Goal: Transaction & Acquisition: Purchase product/service

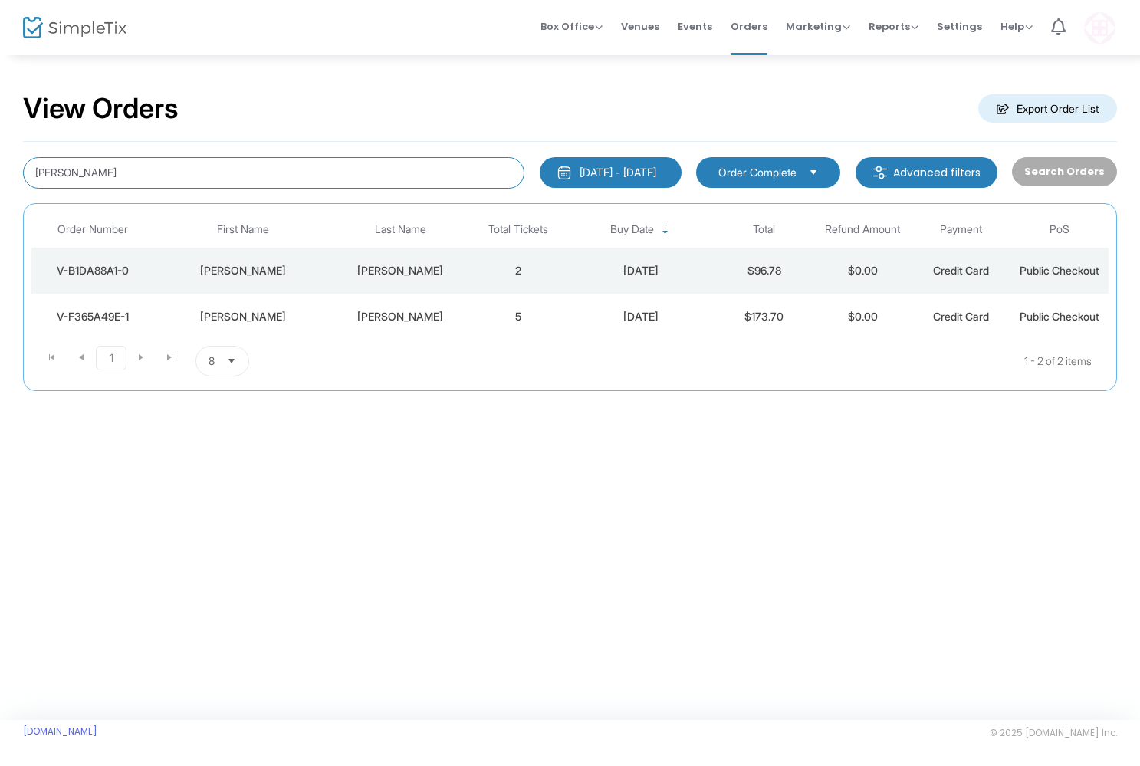
click at [86, 176] on input "[PERSON_NAME]" at bounding box center [274, 172] width 502 height 31
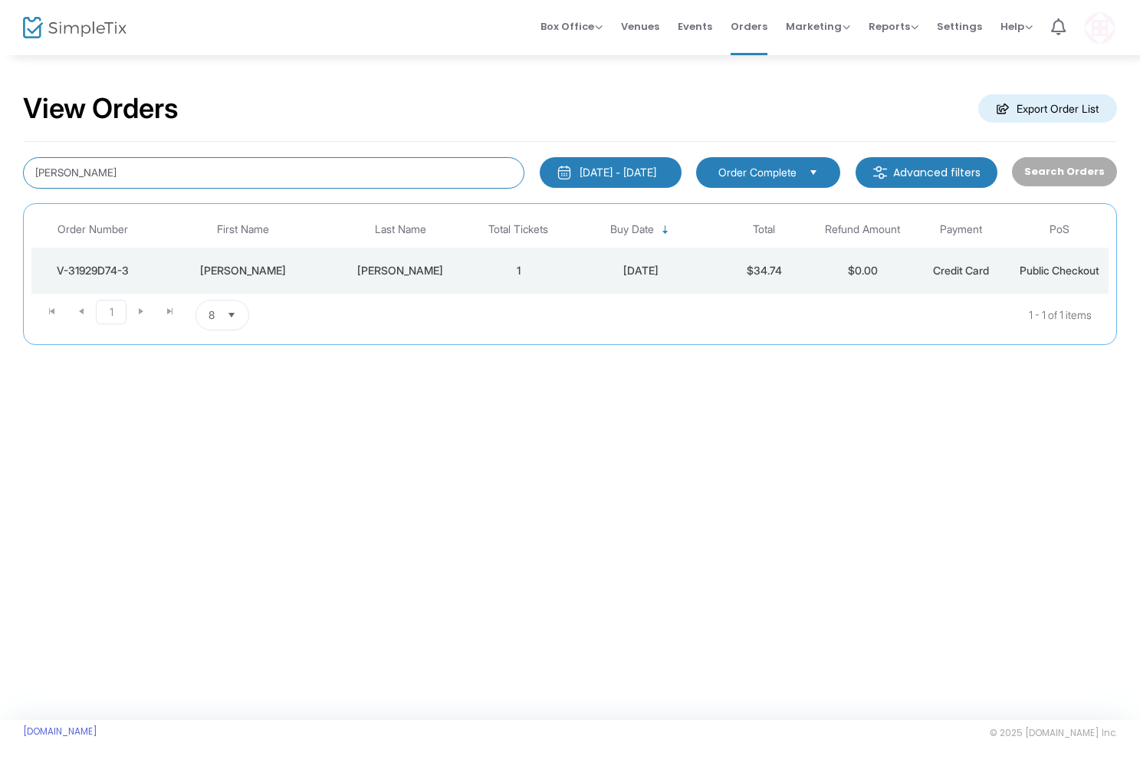
type input "[PERSON_NAME]"
click at [100, 265] on div "V-31929D74-3" at bounding box center [92, 270] width 115 height 15
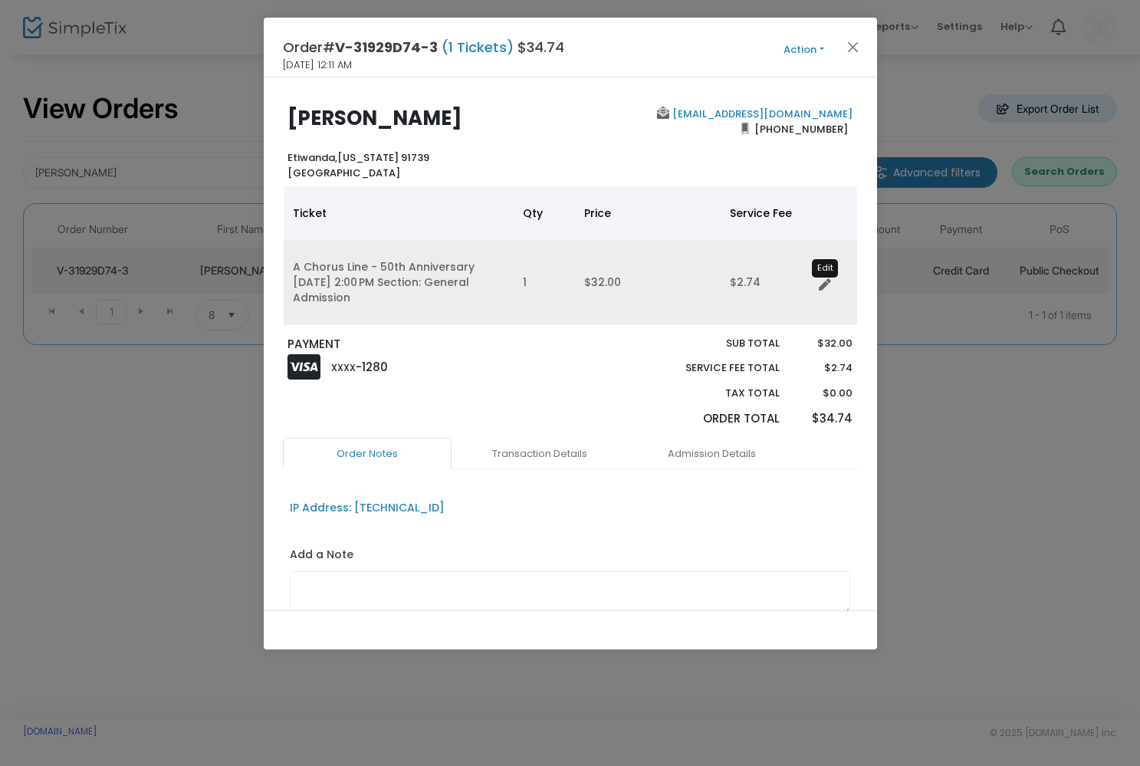
click at [821, 282] on icon "Data table" at bounding box center [825, 285] width 12 height 12
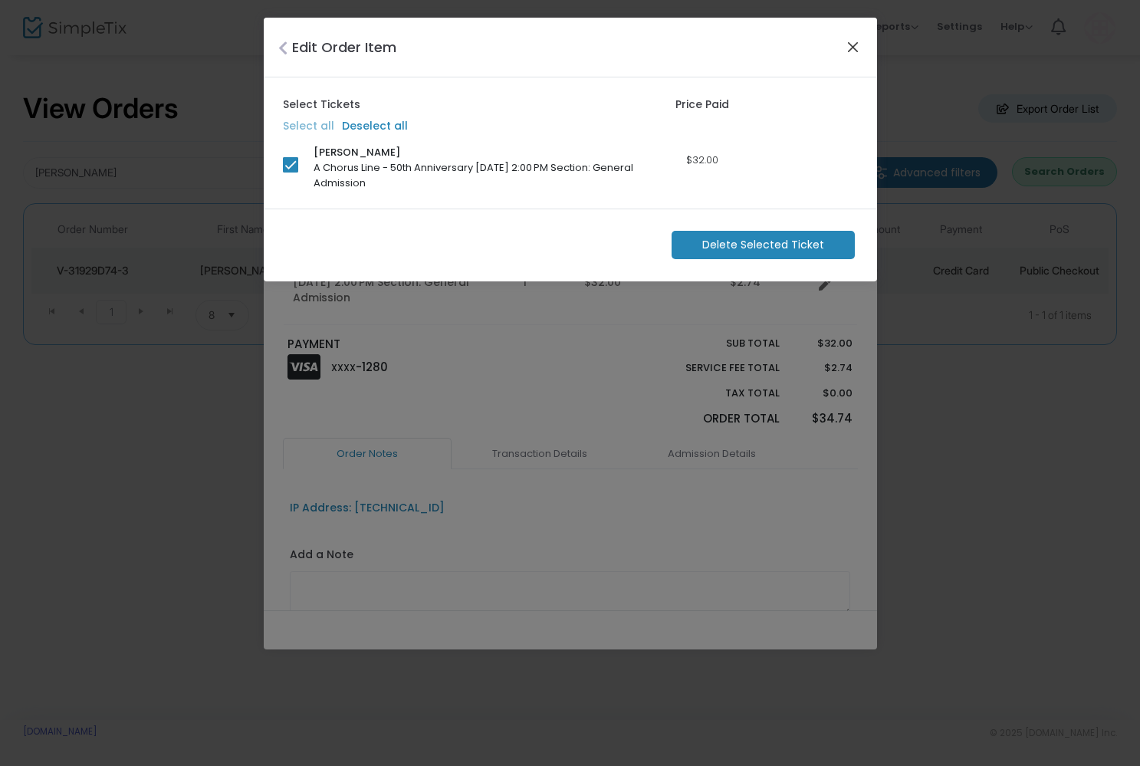
click at [854, 45] on button "Close" at bounding box center [853, 47] width 20 height 20
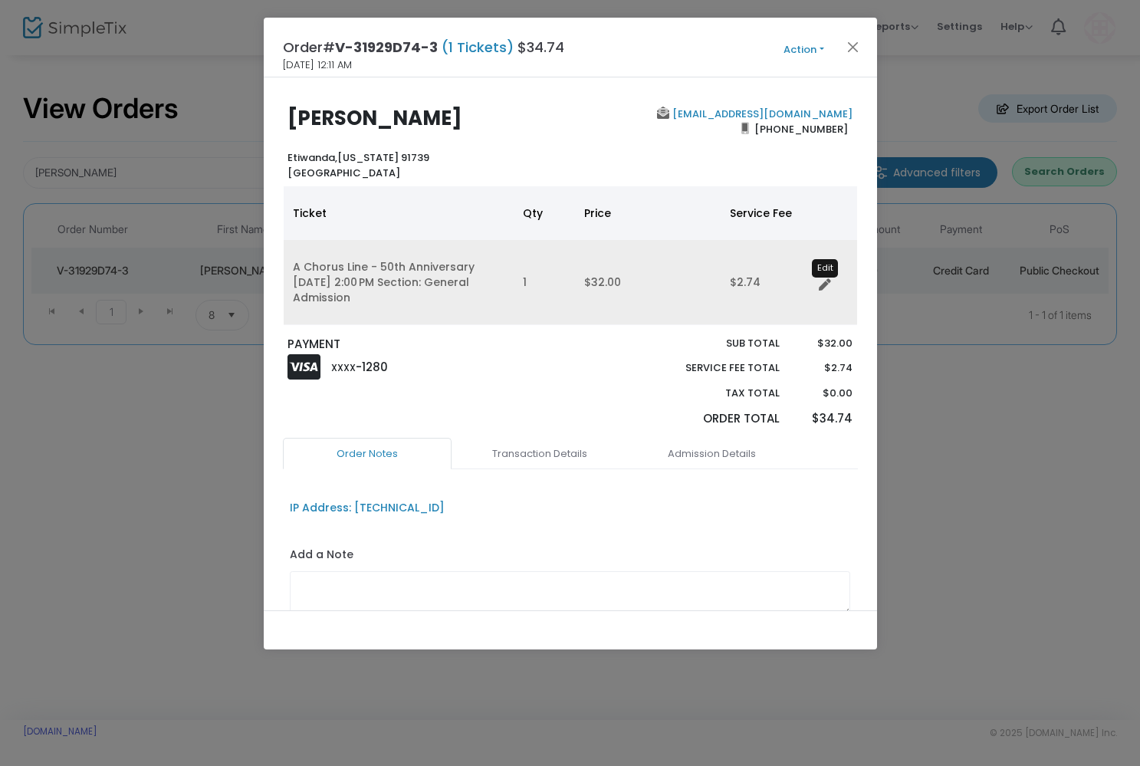
click at [831, 280] on icon "Data table" at bounding box center [825, 285] width 12 height 12
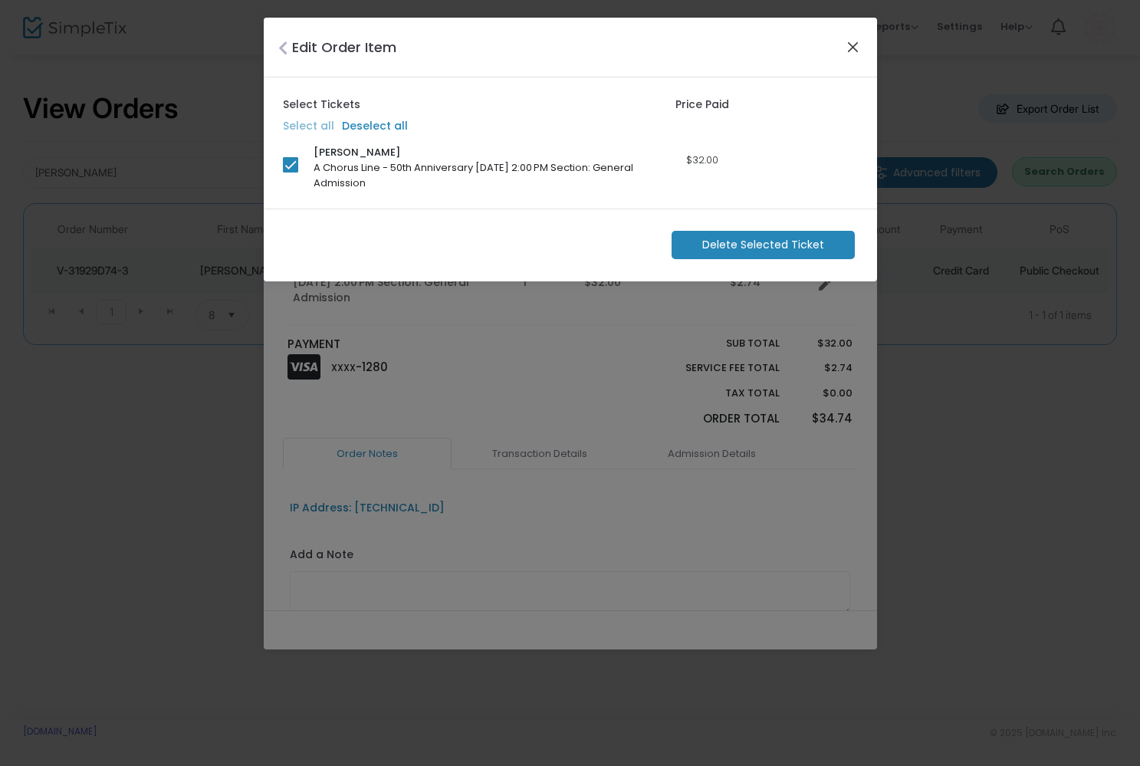
click at [850, 43] on button "Close" at bounding box center [853, 47] width 20 height 20
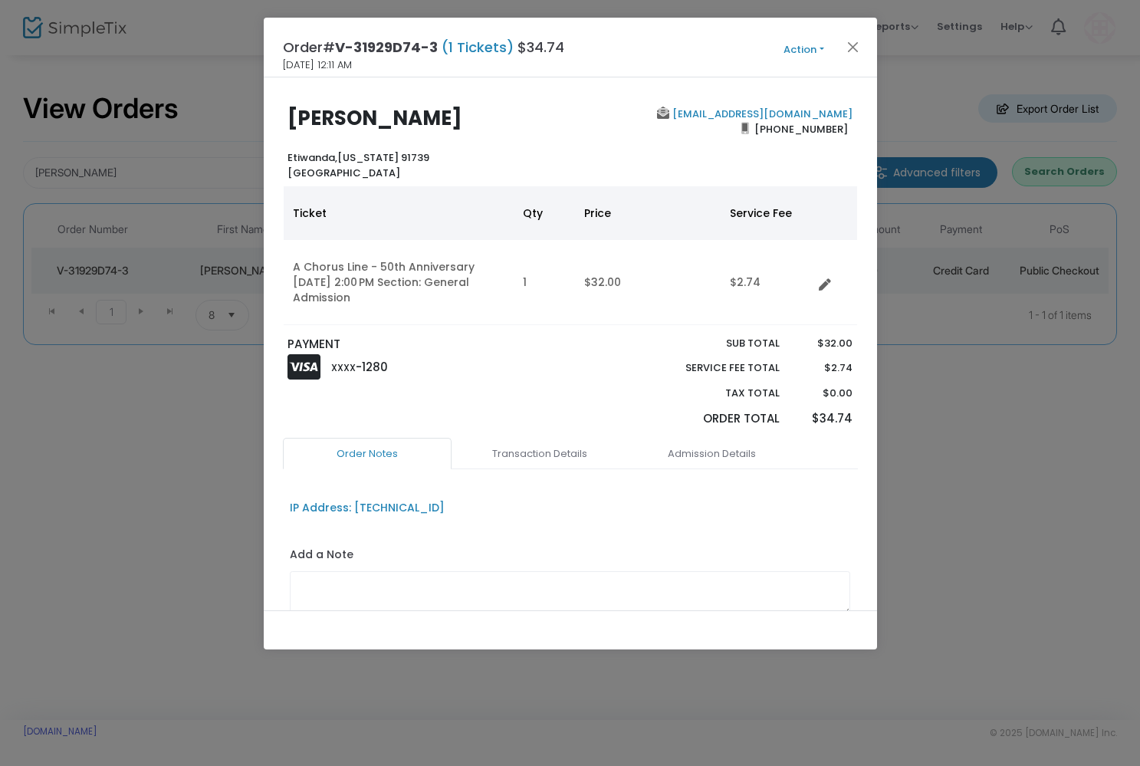
click at [797, 52] on button "Action" at bounding box center [804, 49] width 92 height 17
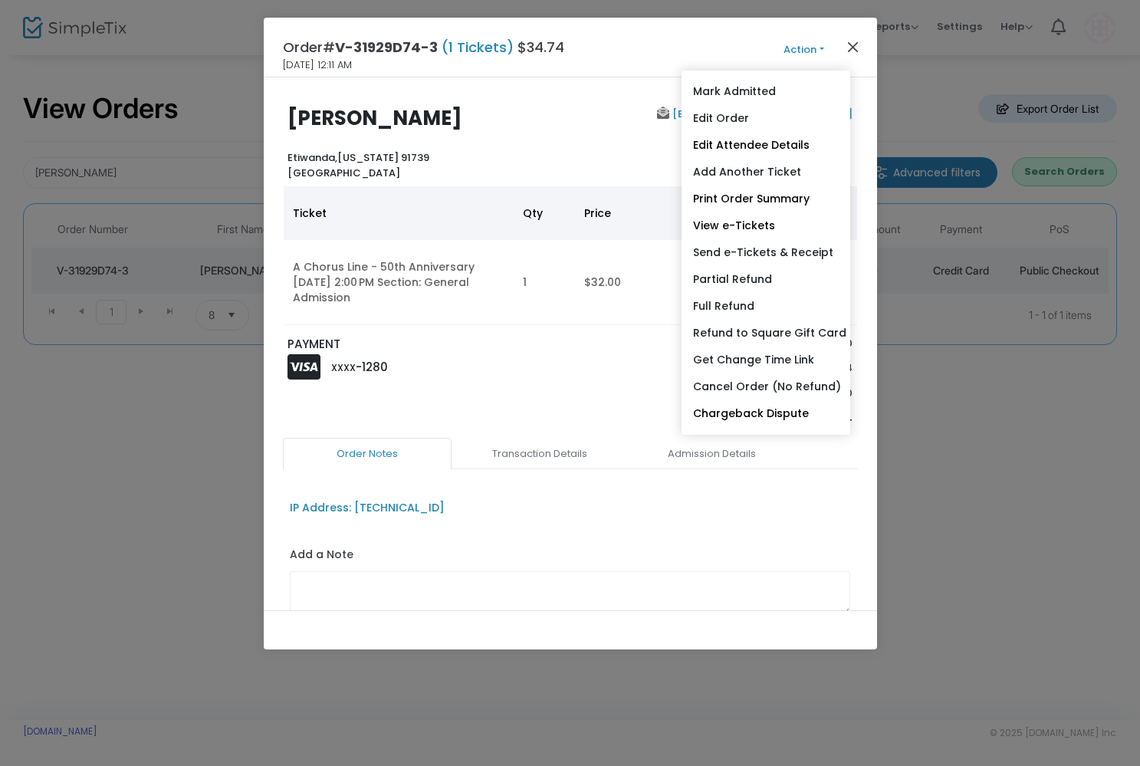
click at [857, 46] on button "Close" at bounding box center [853, 47] width 20 height 20
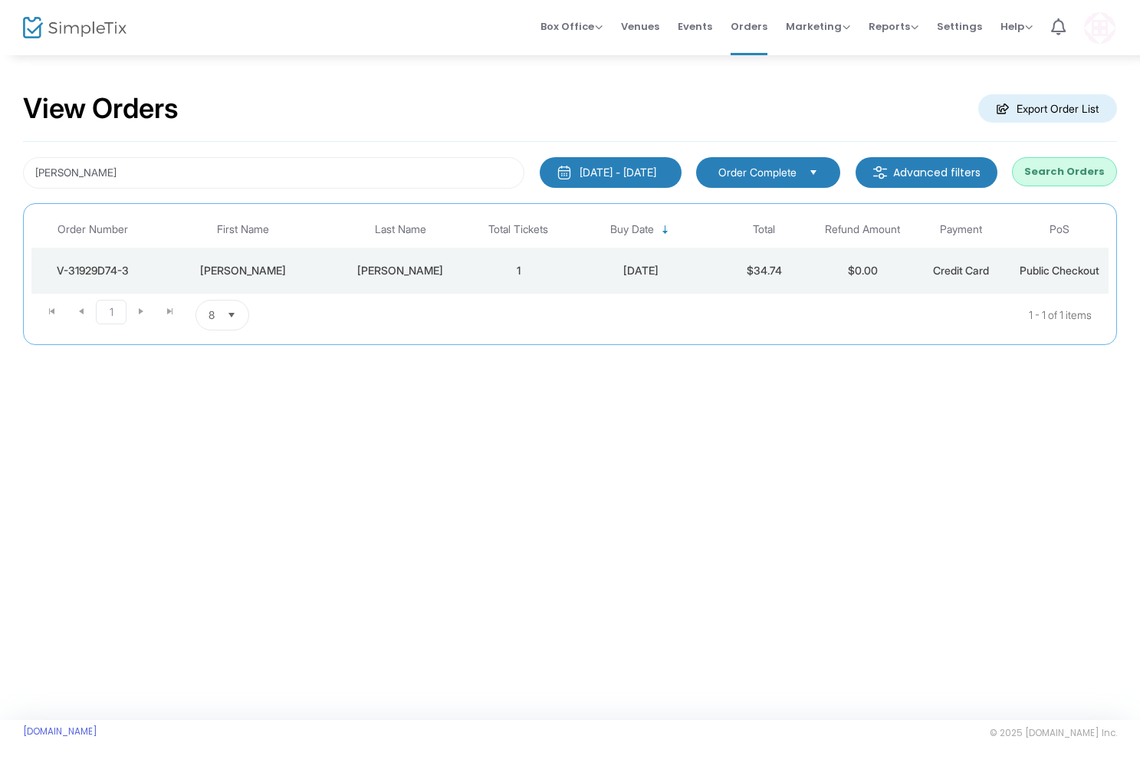
click at [234, 266] on div "[PERSON_NAME]" at bounding box center [242, 270] width 169 height 15
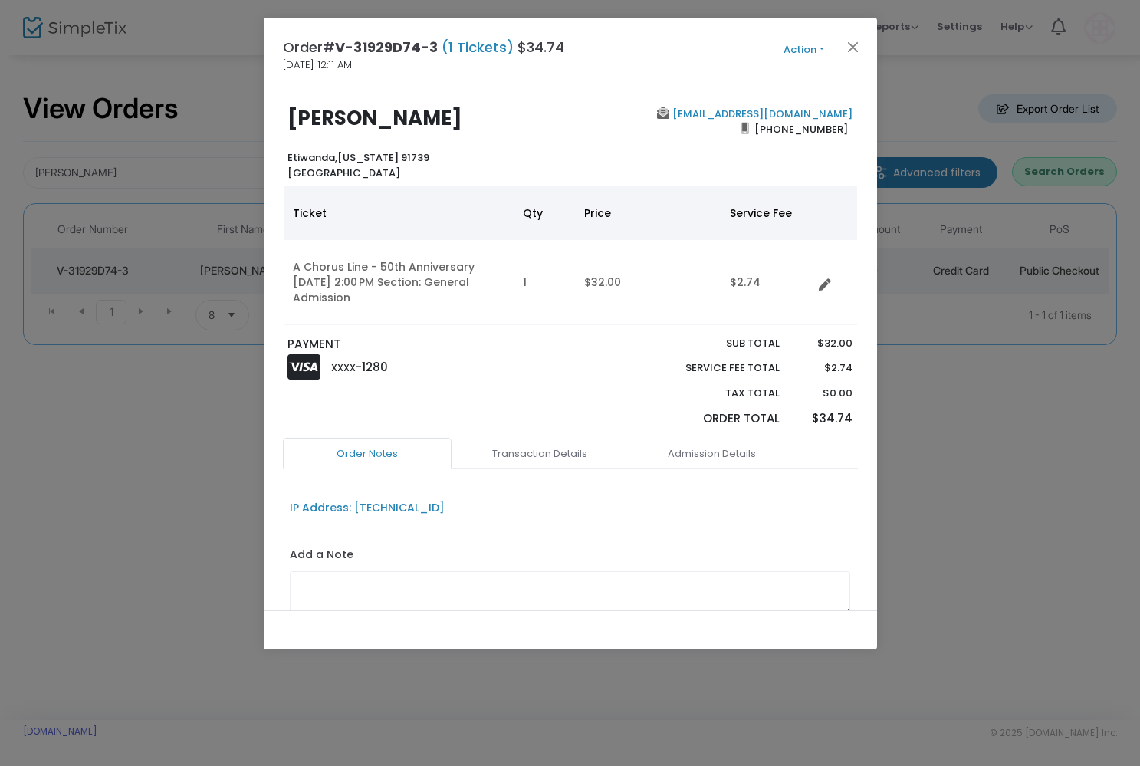
drag, startPoint x: 837, startPoint y: 127, endPoint x: 761, endPoint y: 129, distance: 76.0
click at [761, 129] on span "[PHONE_NUMBER]" at bounding box center [801, 129] width 104 height 25
copy span "909) 362-9375"
click at [856, 50] on button "Close" at bounding box center [853, 47] width 20 height 20
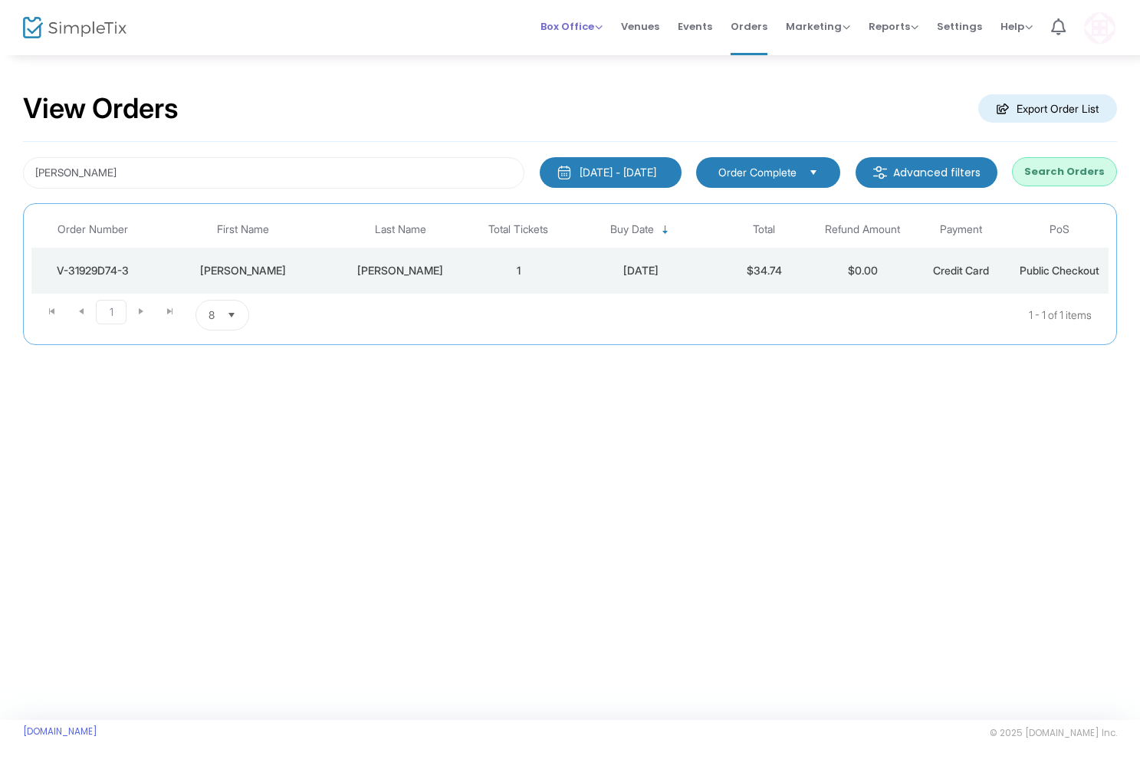
click at [586, 25] on span "Box Office" at bounding box center [572, 26] width 62 height 15
click at [587, 50] on li "Sell Tickets" at bounding box center [596, 52] width 110 height 30
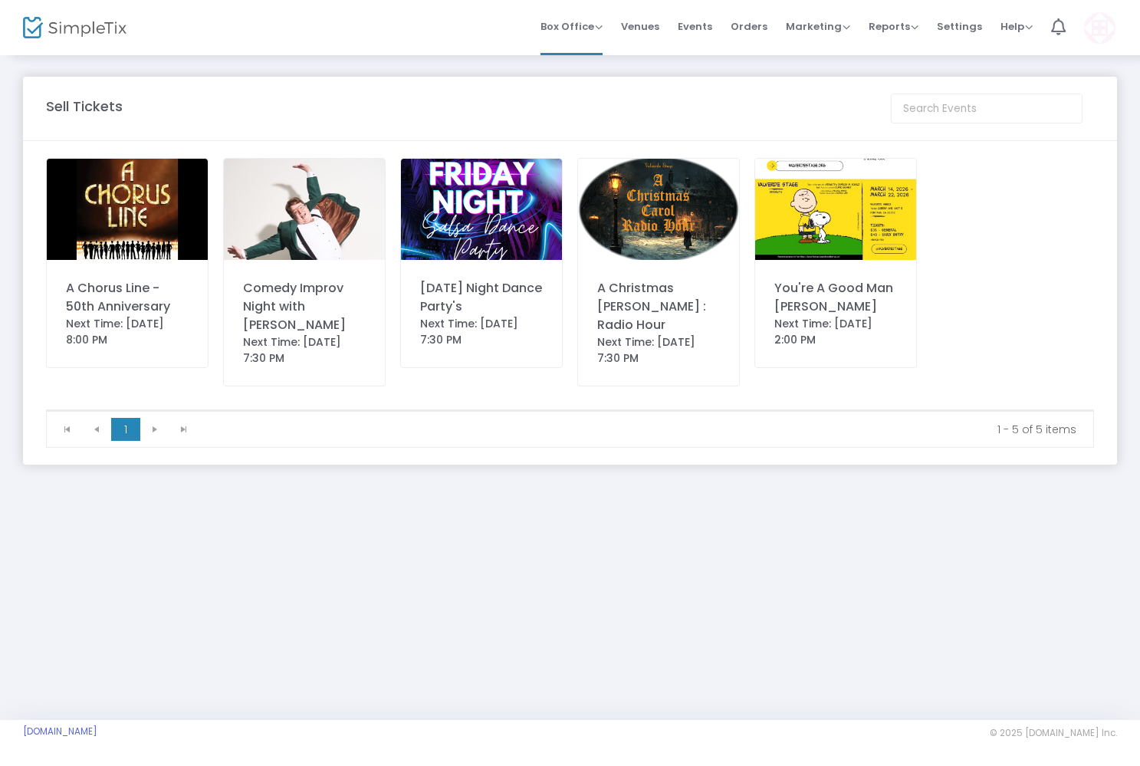
click at [142, 193] on img at bounding box center [127, 209] width 161 height 101
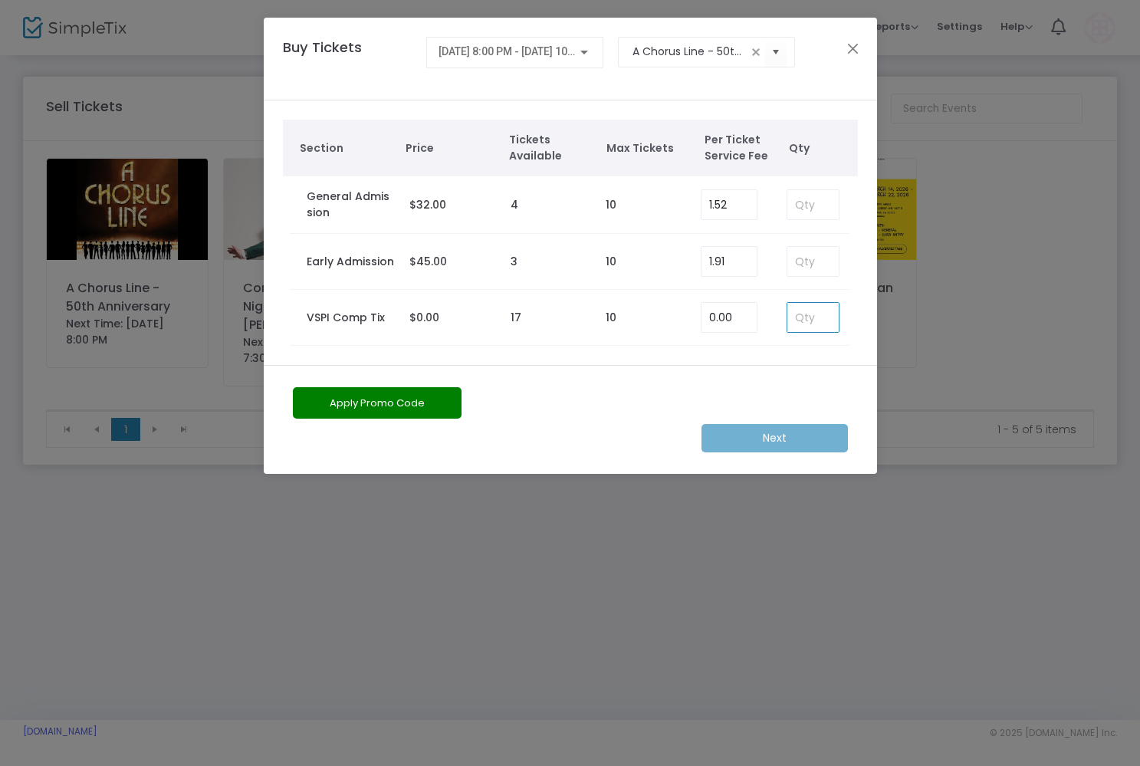
click at [802, 321] on input at bounding box center [813, 317] width 51 height 29
type input "1"
click at [793, 433] on m-button "Next" at bounding box center [775, 438] width 146 height 28
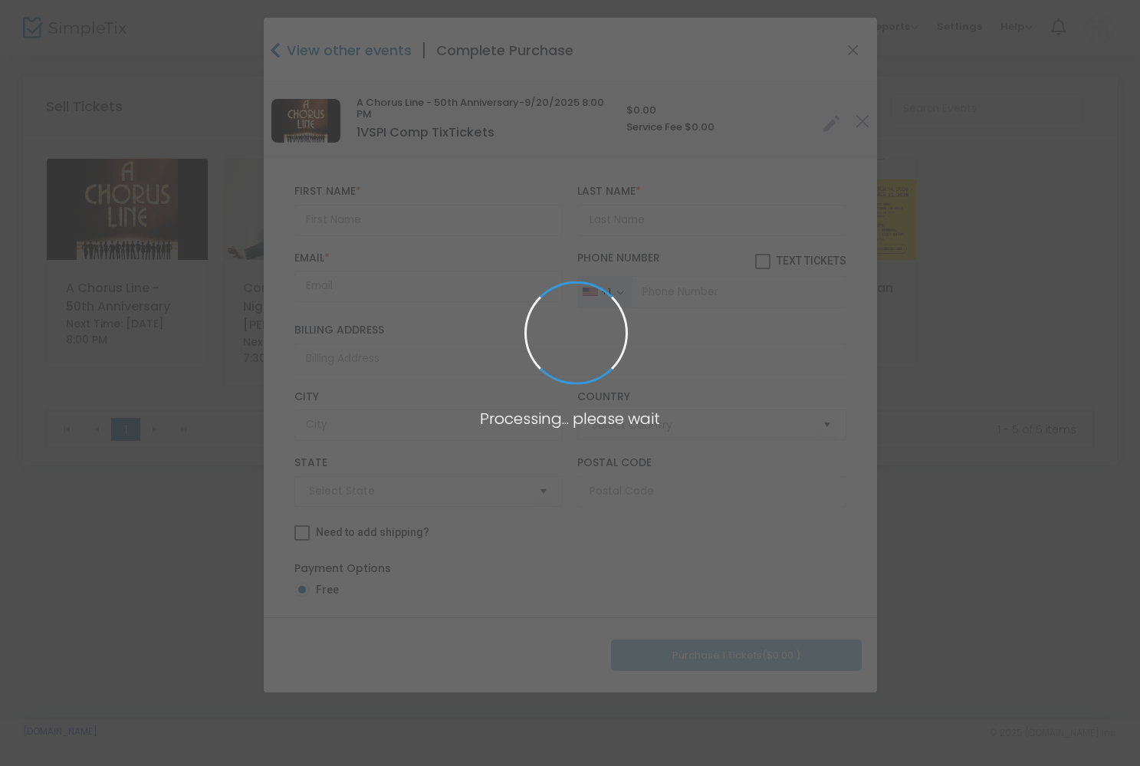
type input "[GEOGRAPHIC_DATA]"
type input "[US_STATE]"
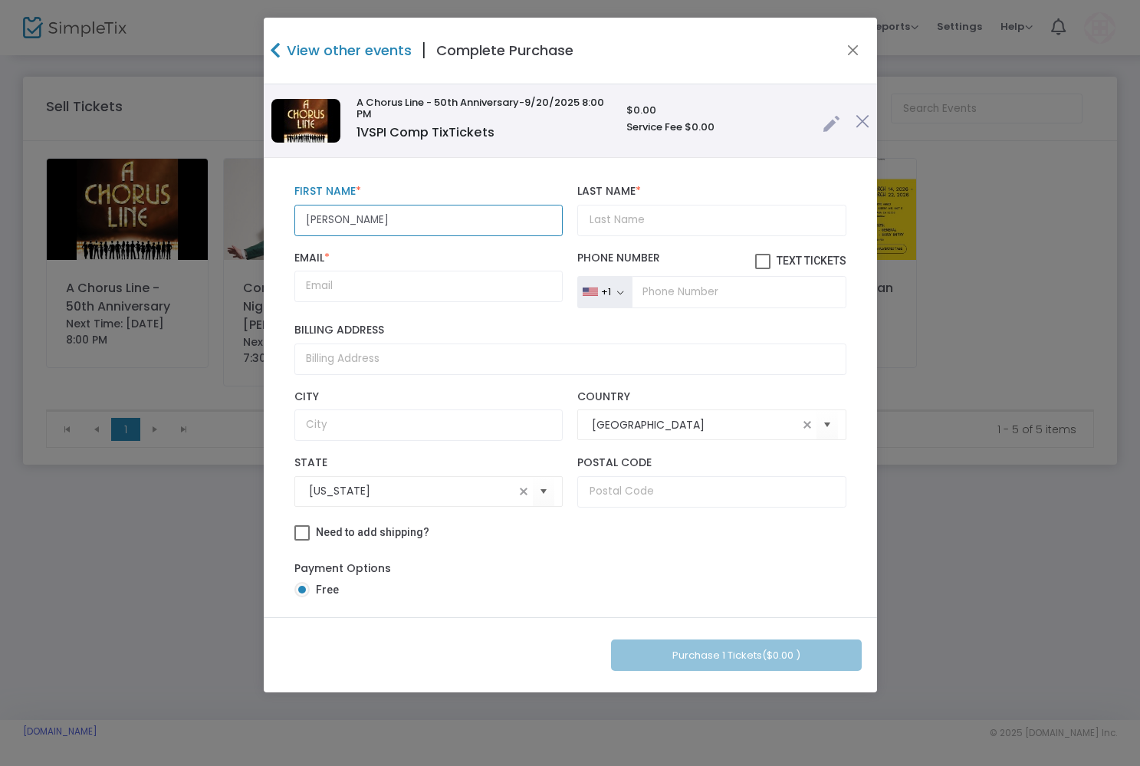
type input "[PERSON_NAME]"
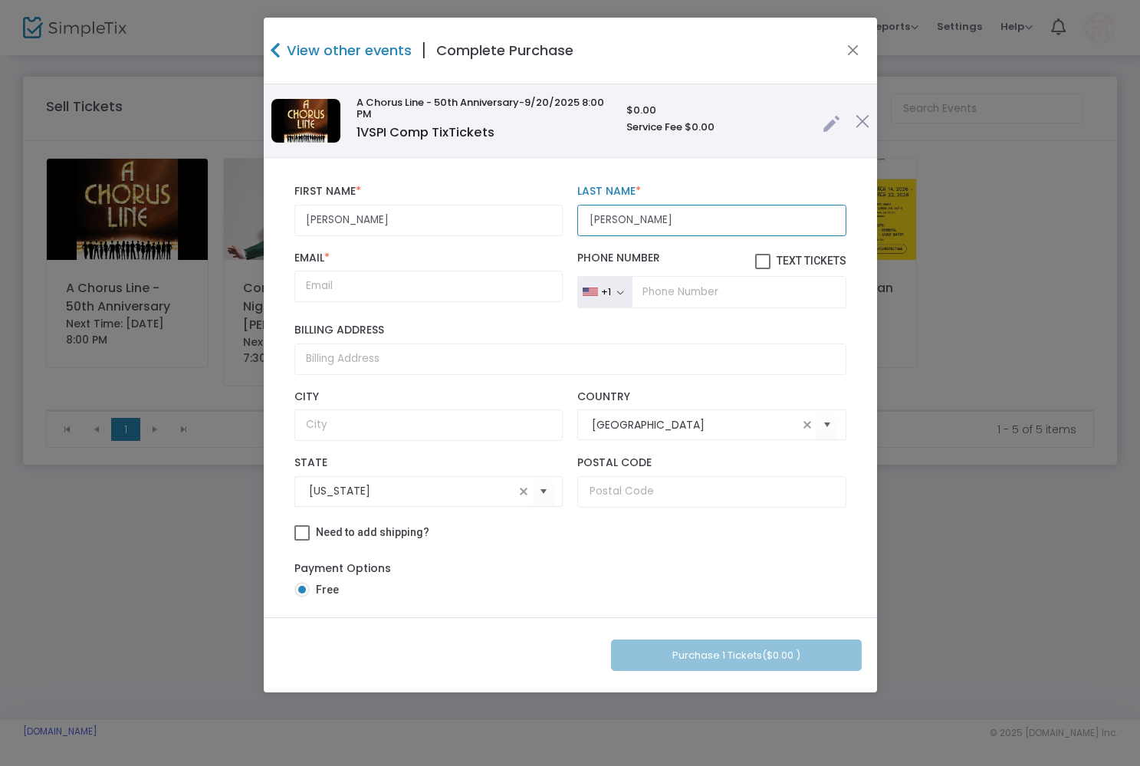
type input "[PERSON_NAME]"
paste input "[PHONE_NUMBER]"
type input "[PHONE_NUMBER]"
click at [692, 260] on div "+1 [GEOGRAPHIC_DATA] +1 [GEOGRAPHIC_DATA] +44 [GEOGRAPHIC_DATA] +93 [GEOGRAPHIC…" at bounding box center [713, 280] width 284 height 57
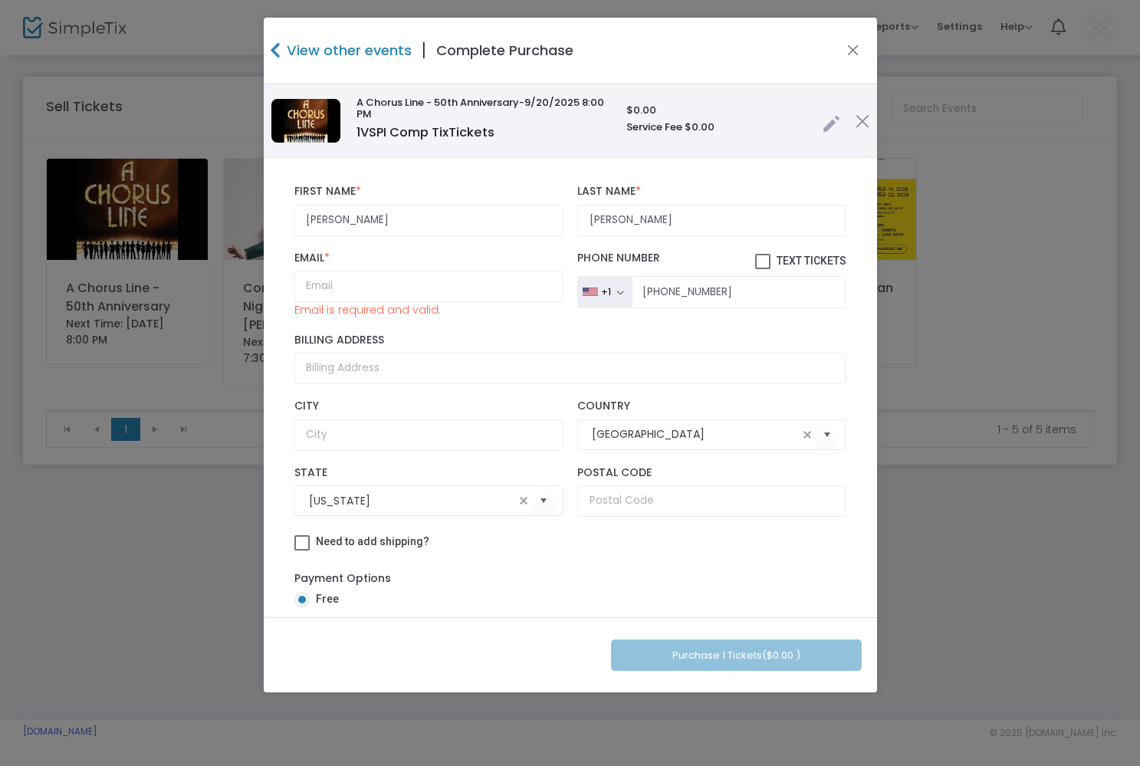
click at [679, 56] on div "View other events | Complete Purchase" at bounding box center [570, 51] width 613 height 67
click at [854, 52] on button "Close" at bounding box center [853, 51] width 20 height 20
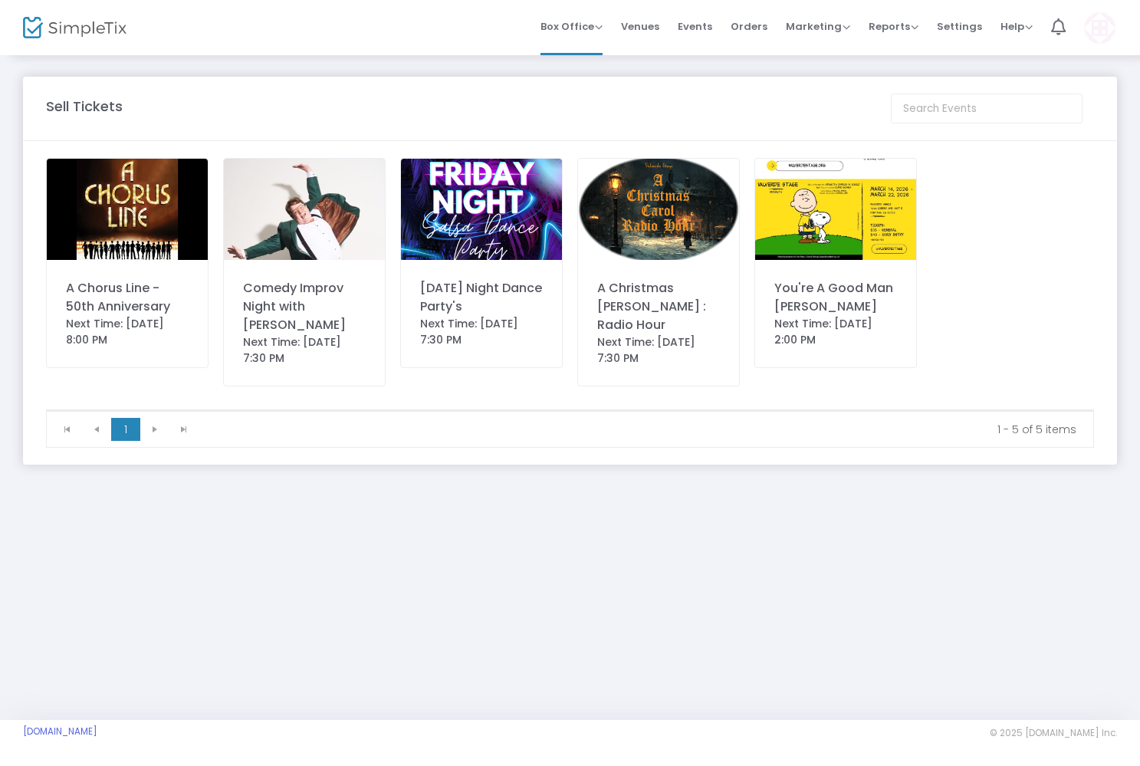
click at [146, 232] on img at bounding box center [127, 209] width 161 height 101
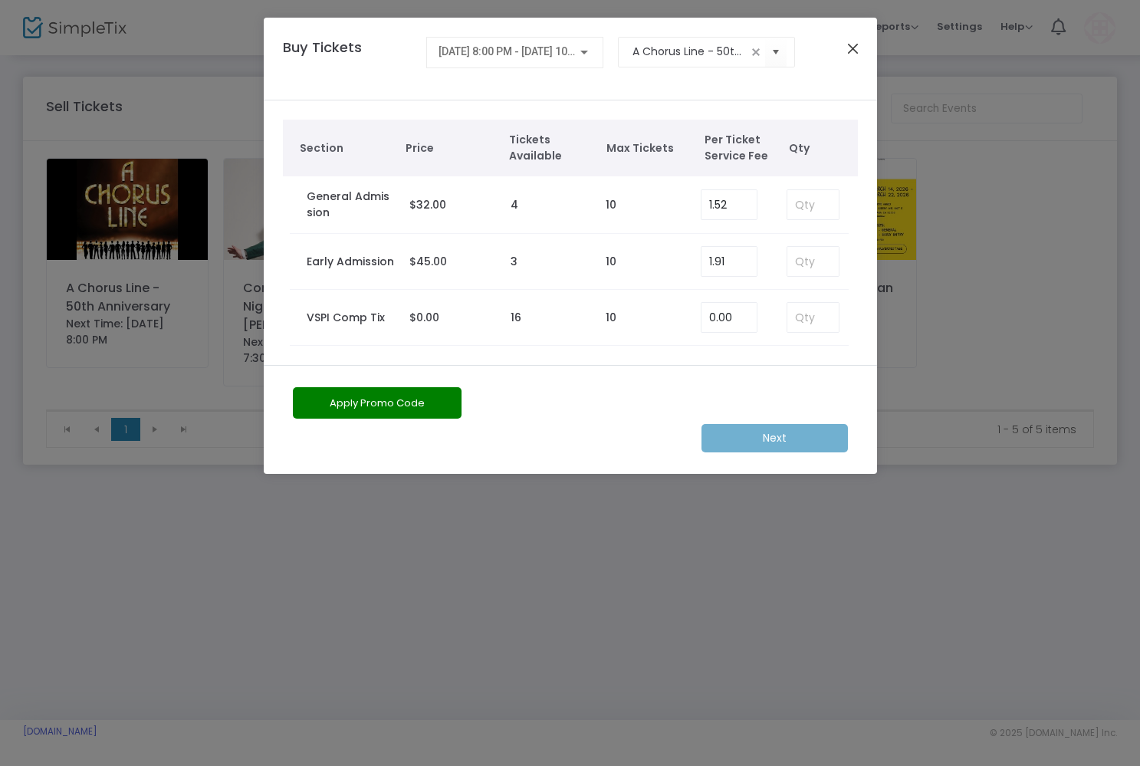
click at [854, 49] on button "Close" at bounding box center [853, 48] width 20 height 20
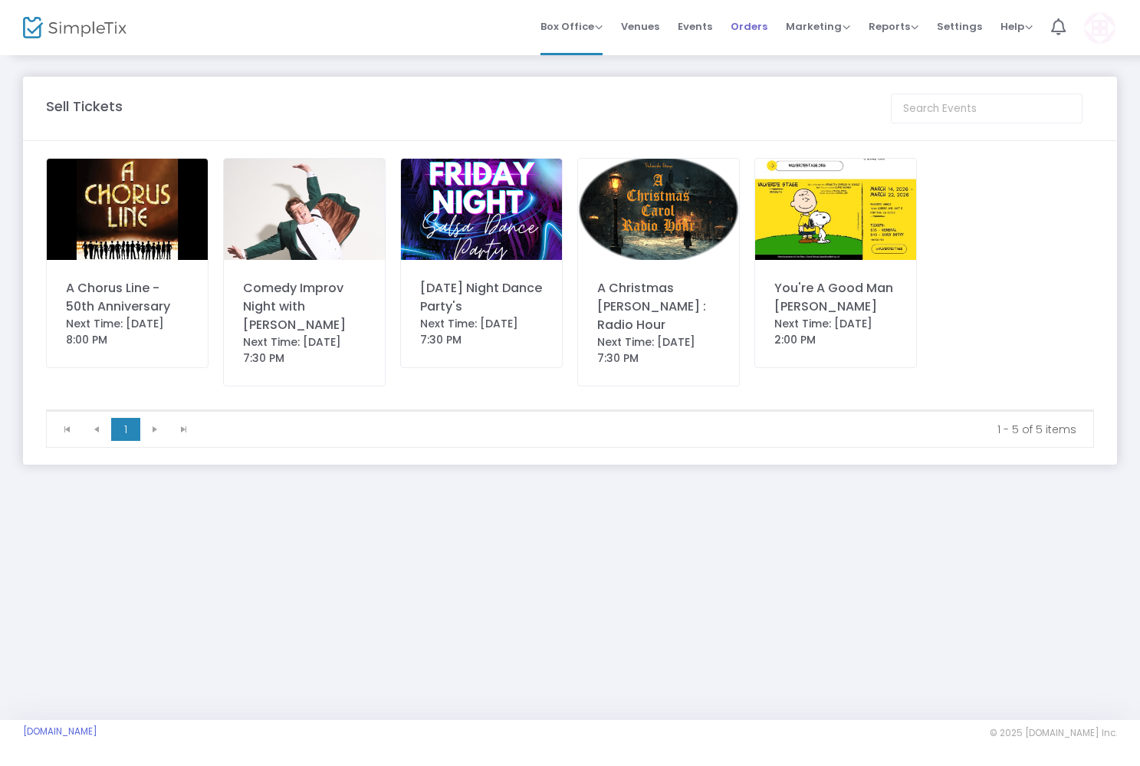
click at [745, 25] on span "Orders" at bounding box center [749, 26] width 37 height 39
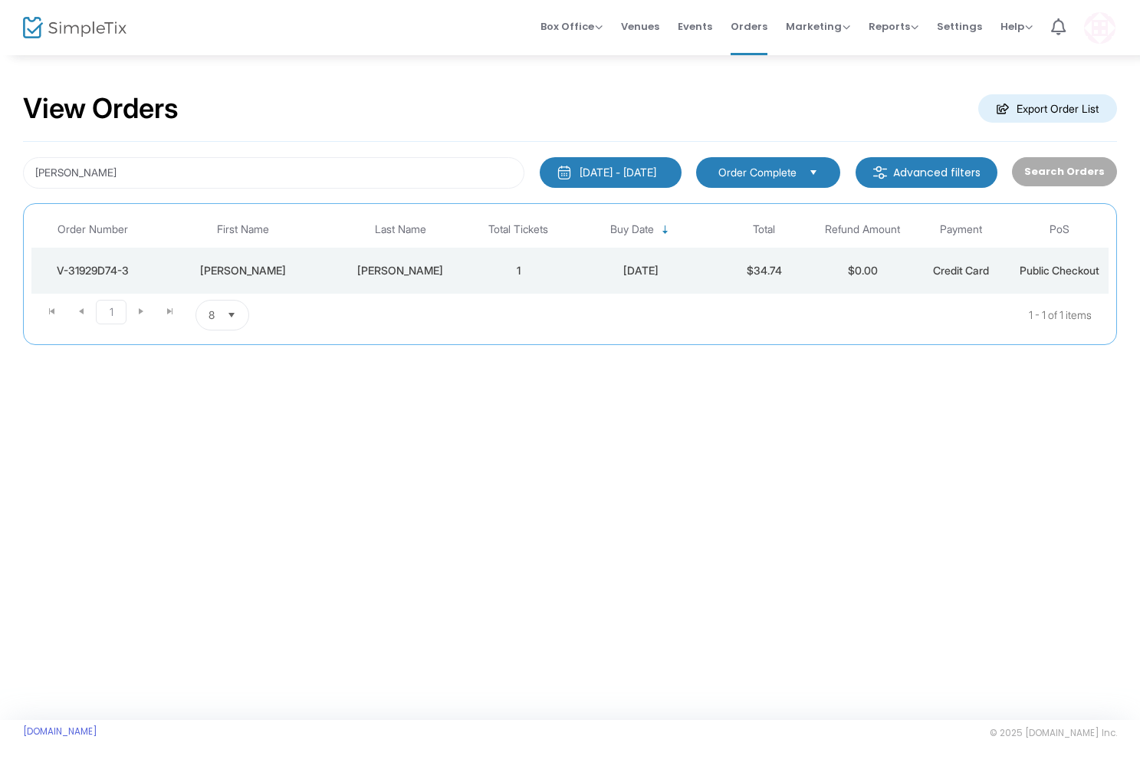
click at [244, 264] on div "[PERSON_NAME]" at bounding box center [242, 270] width 169 height 15
